Goal: Task Accomplishment & Management: Use online tool/utility

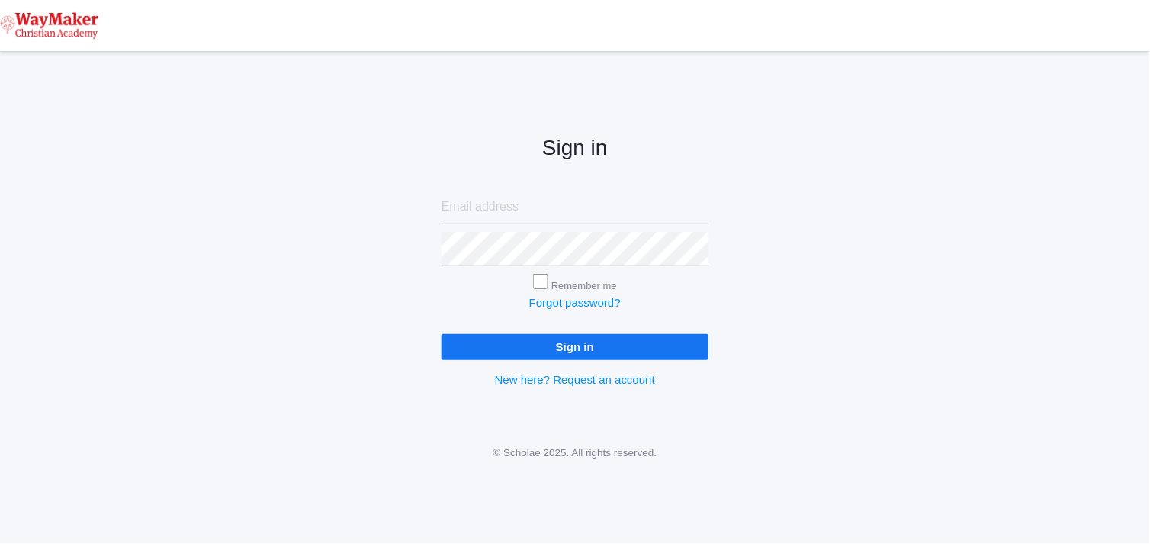
type input "cmarosz@waymakerchristian.com"
click at [635, 352] on input "Sign in" at bounding box center [575, 346] width 267 height 25
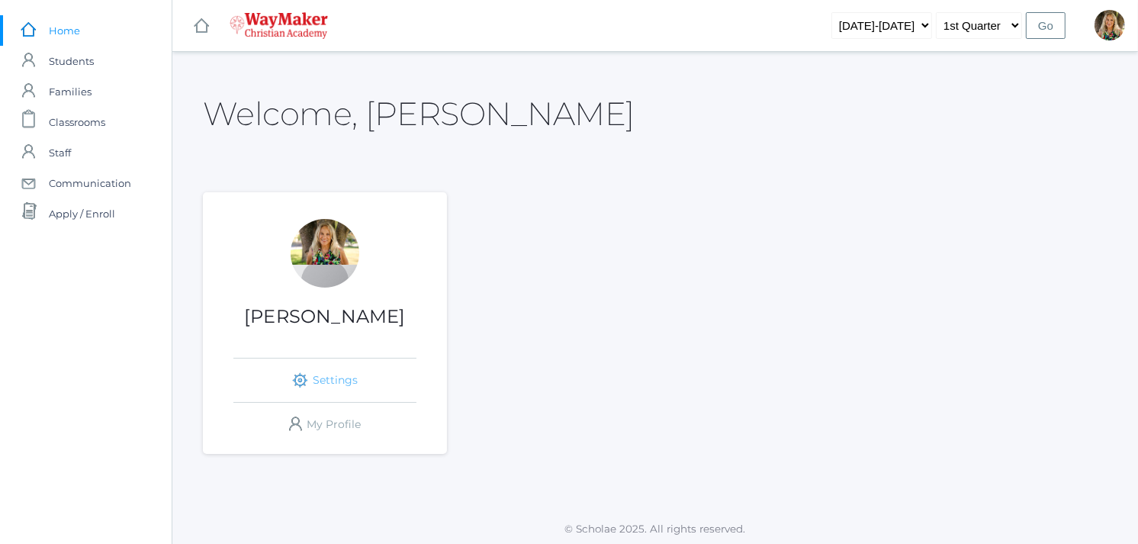
click at [332, 377] on link "icons/ui/navigation/settings Created with Sketch. Settings" at bounding box center [324, 379] width 183 height 43
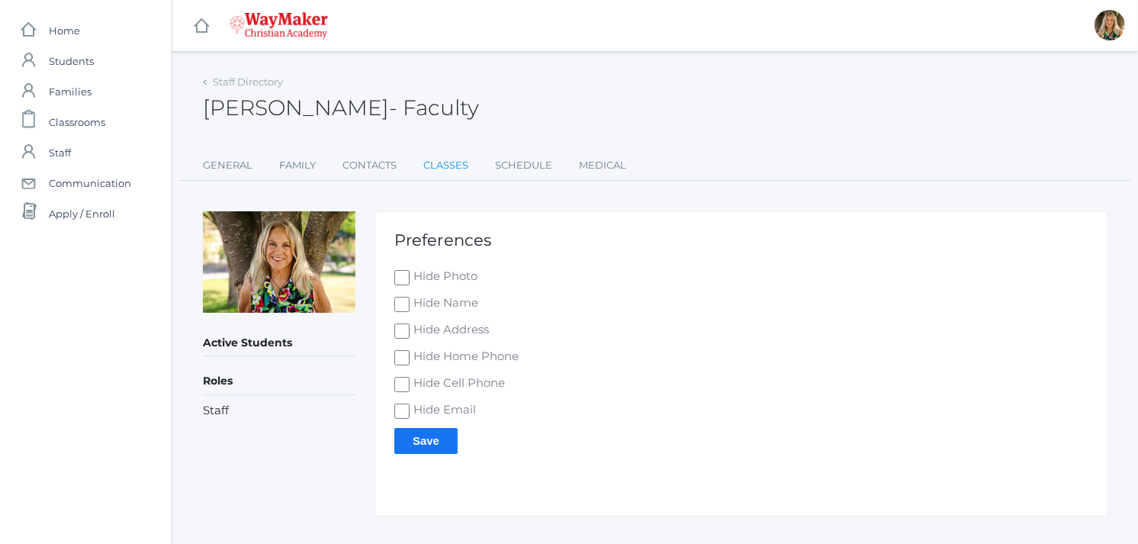
click at [440, 164] on link "Classes" at bounding box center [445, 165] width 45 height 31
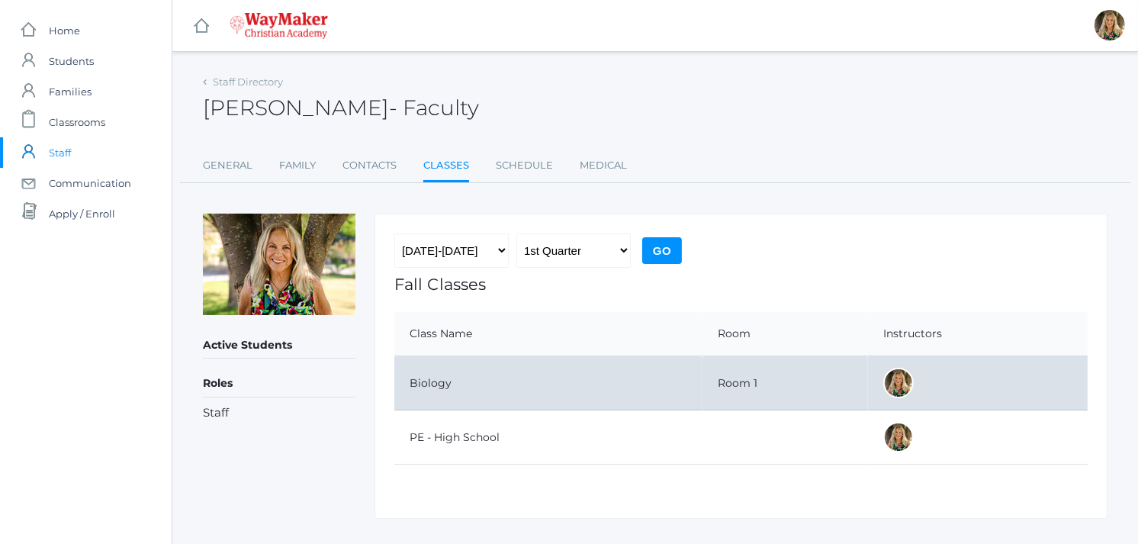
click at [474, 376] on td "Biology" at bounding box center [548, 383] width 308 height 54
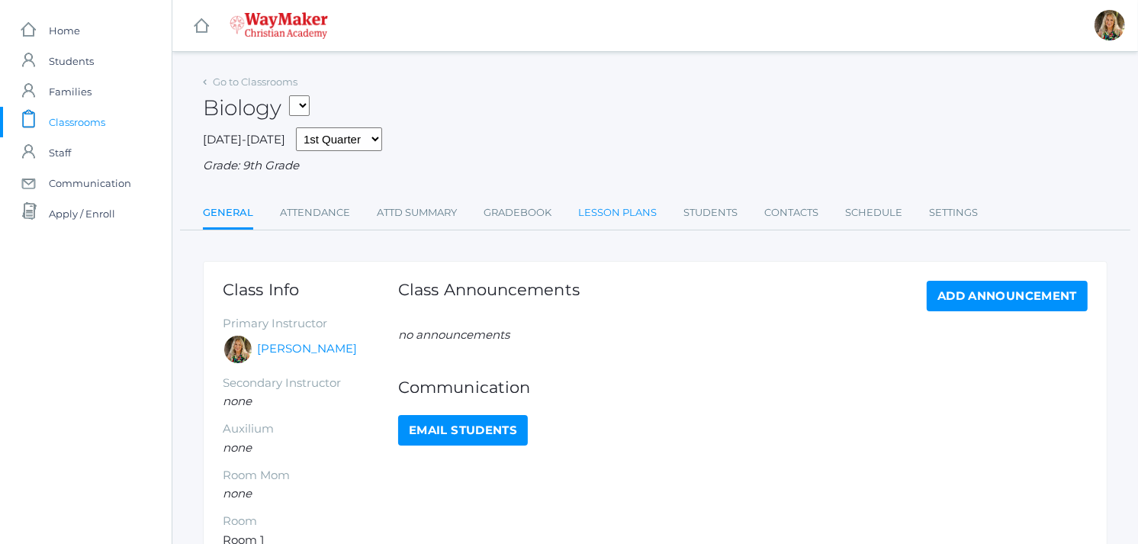
click at [622, 206] on link "Lesson Plans" at bounding box center [617, 213] width 79 height 31
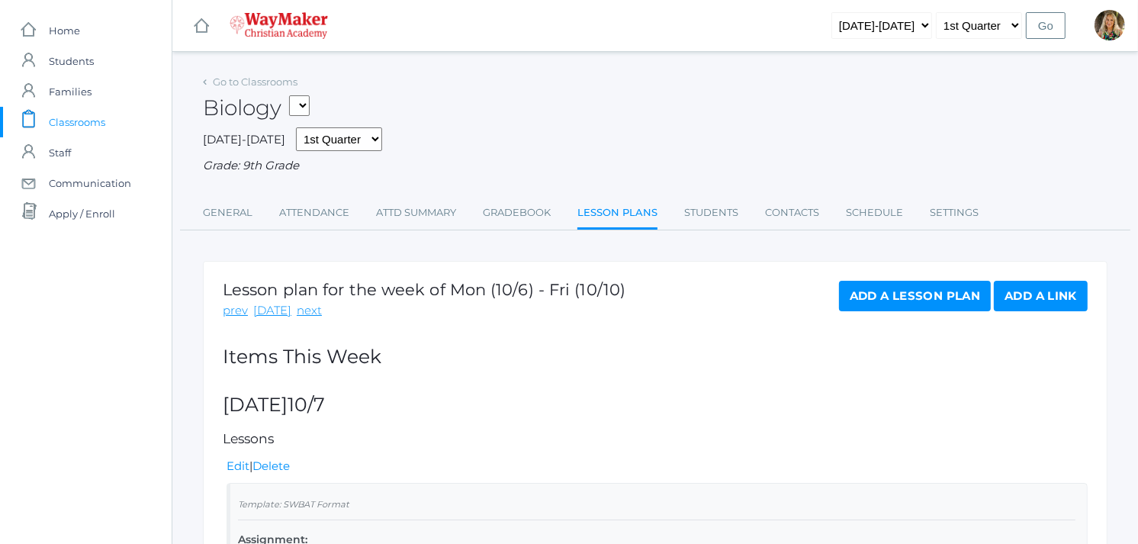
scroll to position [475, 0]
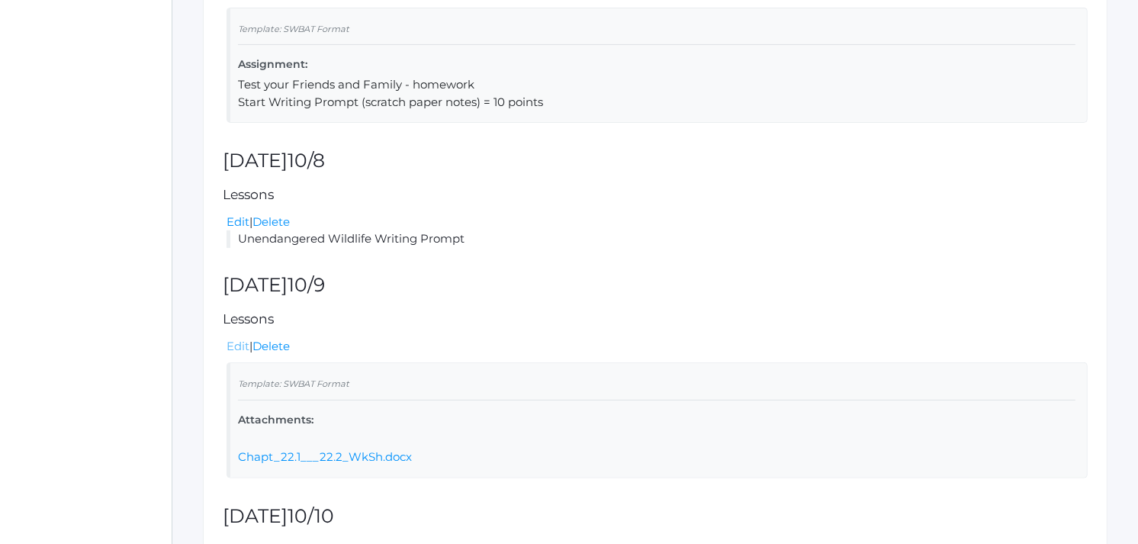
click at [236, 346] on link "Edit" at bounding box center [237, 346] width 23 height 14
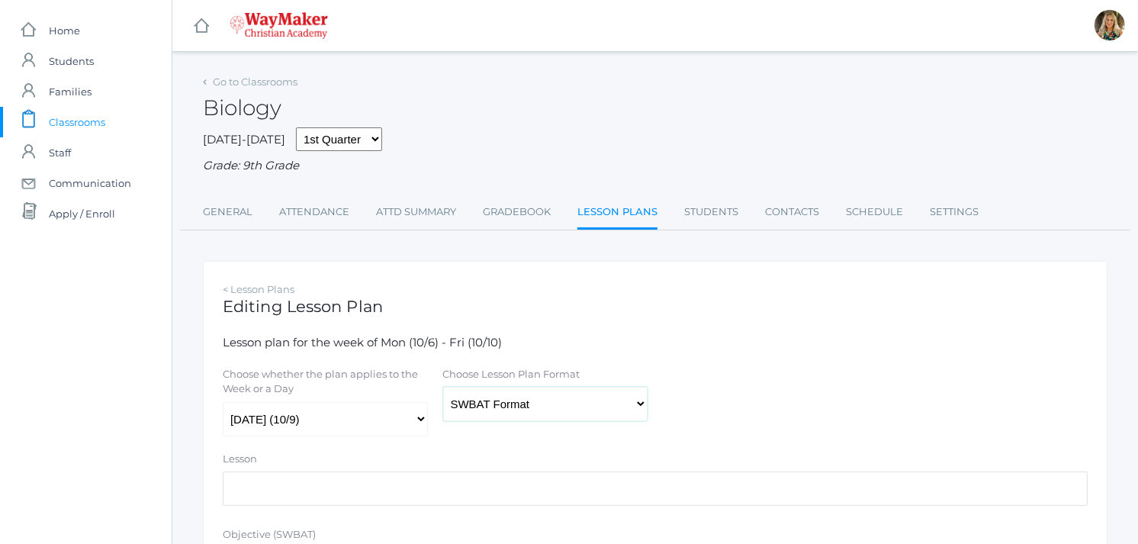
click at [637, 404] on select "Traditional Format SWBAT Format" at bounding box center [545, 404] width 205 height 34
select select "legacy"
click at [443, 387] on select "Traditional Format SWBAT Format" at bounding box center [545, 404] width 205 height 34
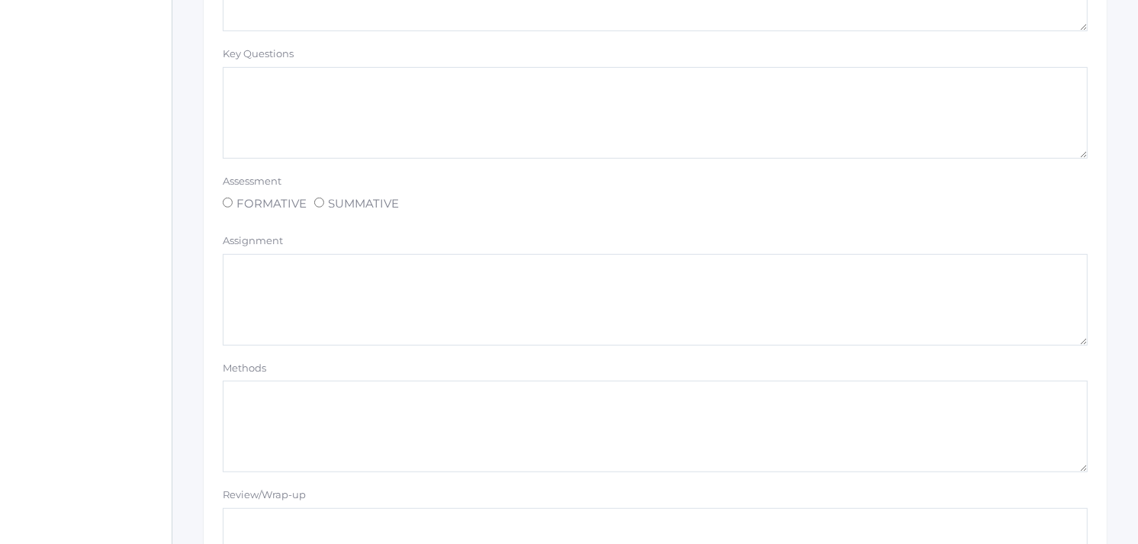
scroll to position [1176, 0]
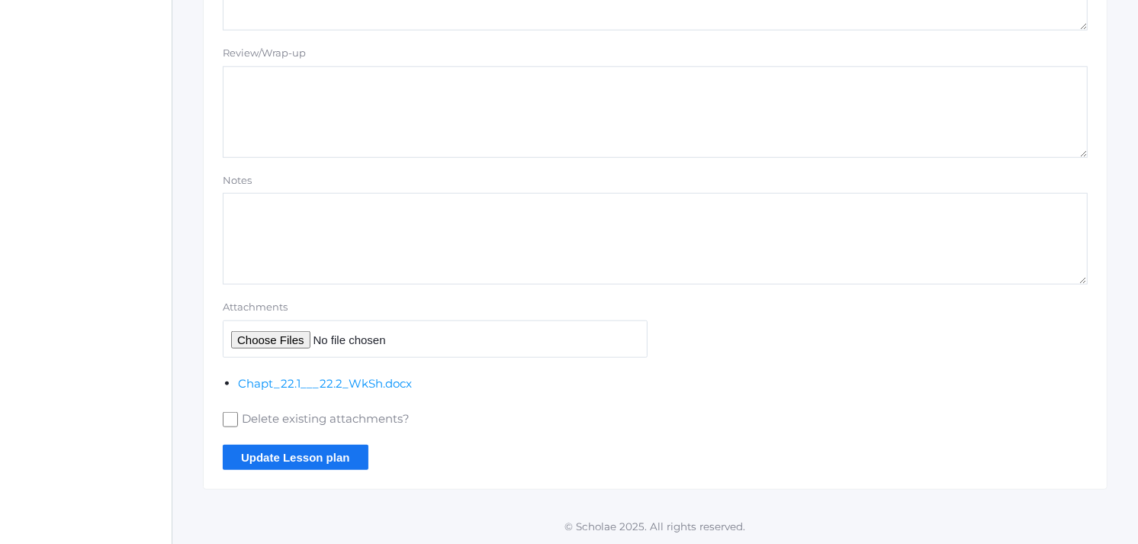
click at [324, 464] on input "Update Lesson plan" at bounding box center [296, 457] width 146 height 25
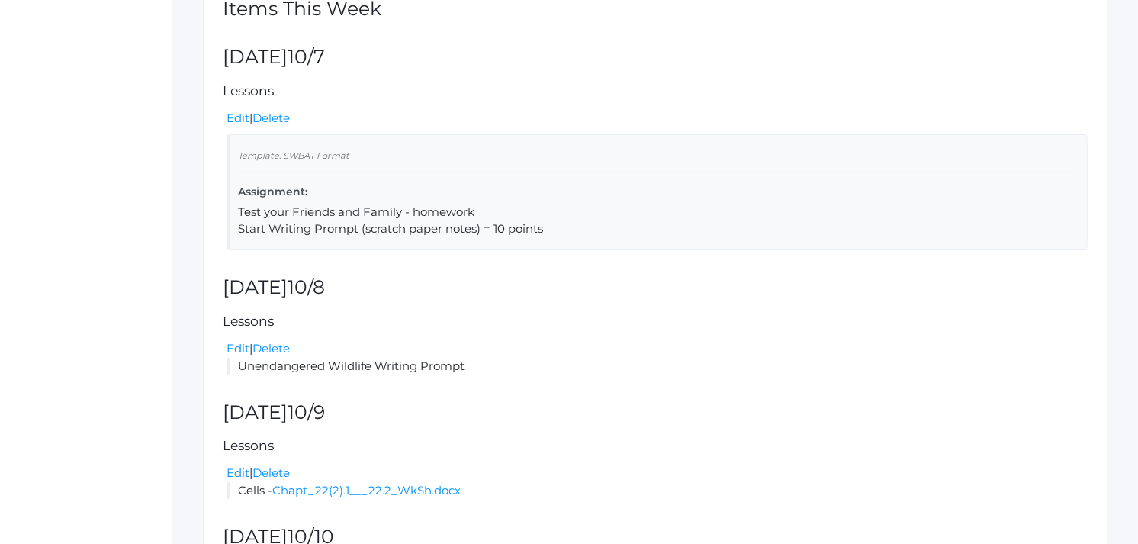
scroll to position [417, 0]
